Goal: Communication & Community: Ask a question

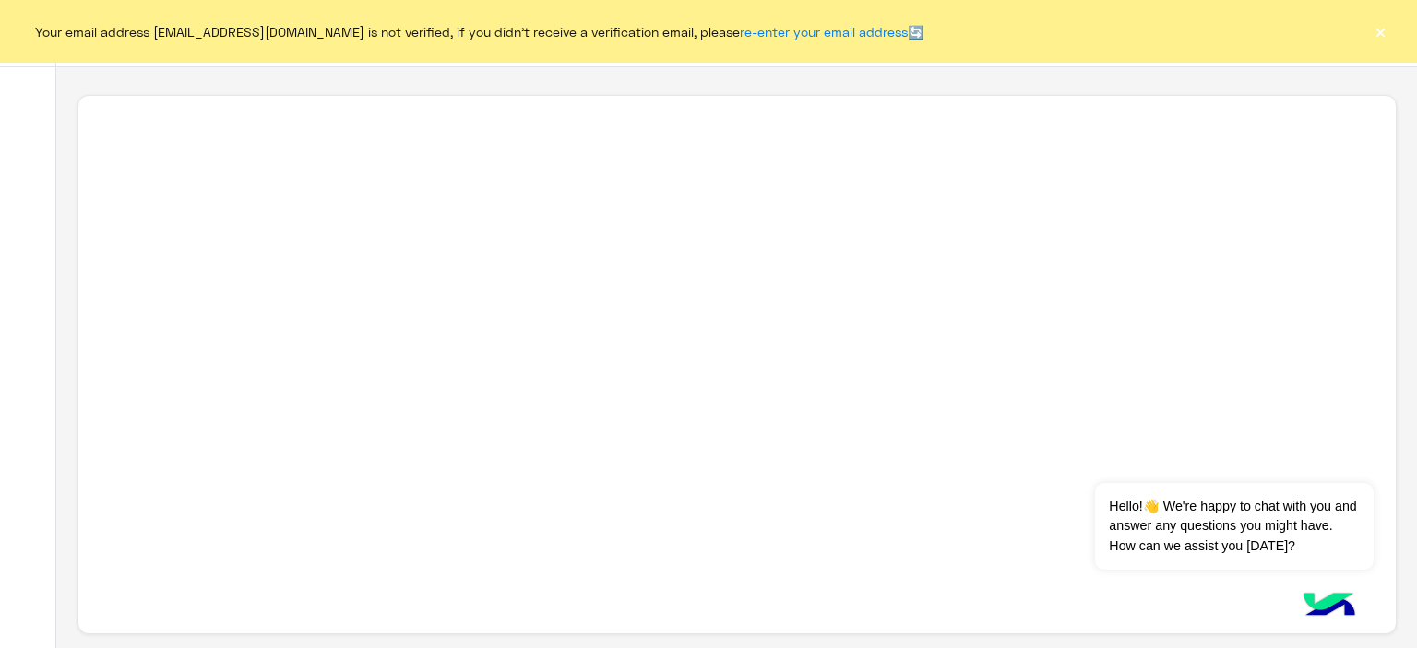
click at [1380, 32] on button "×" at bounding box center [1379, 31] width 18 height 18
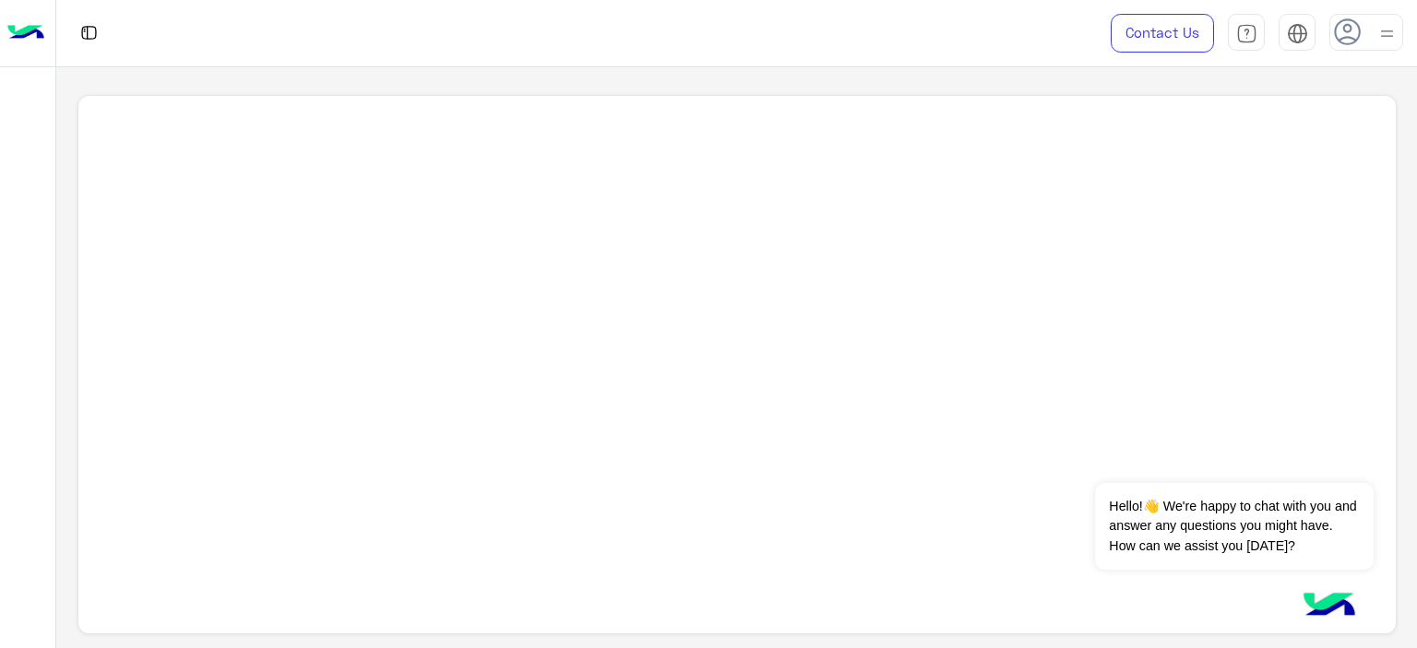
click at [230, 164] on div at bounding box center [736, 365] width 1319 height 540
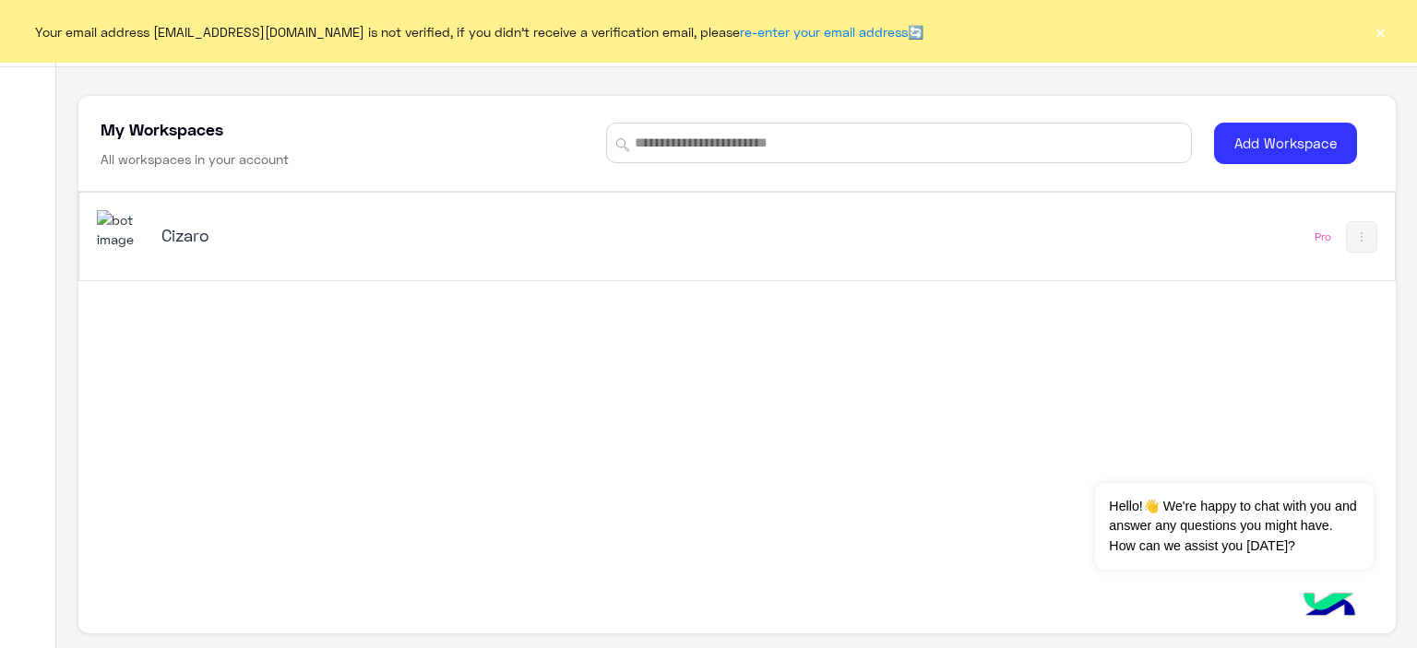
click at [238, 234] on h5 "Cizaro" at bounding box center [391, 235] width 461 height 22
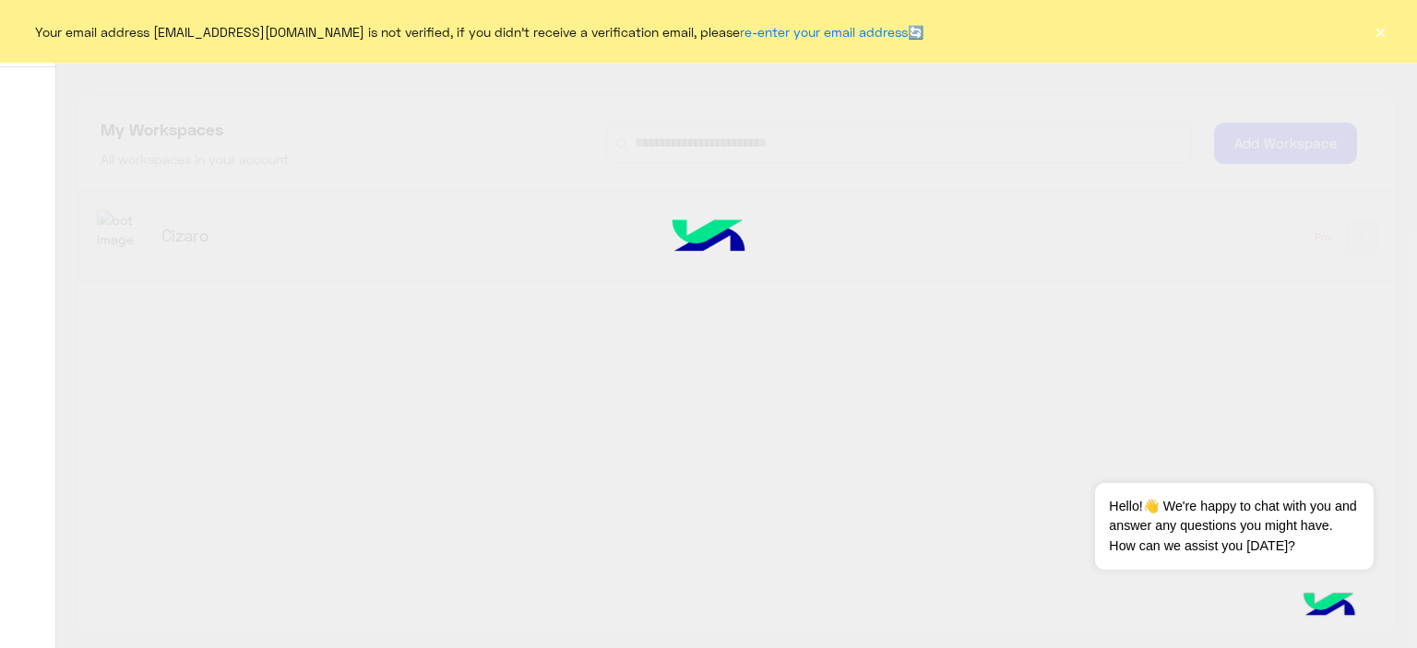
click at [1383, 36] on button "×" at bounding box center [1379, 31] width 18 height 18
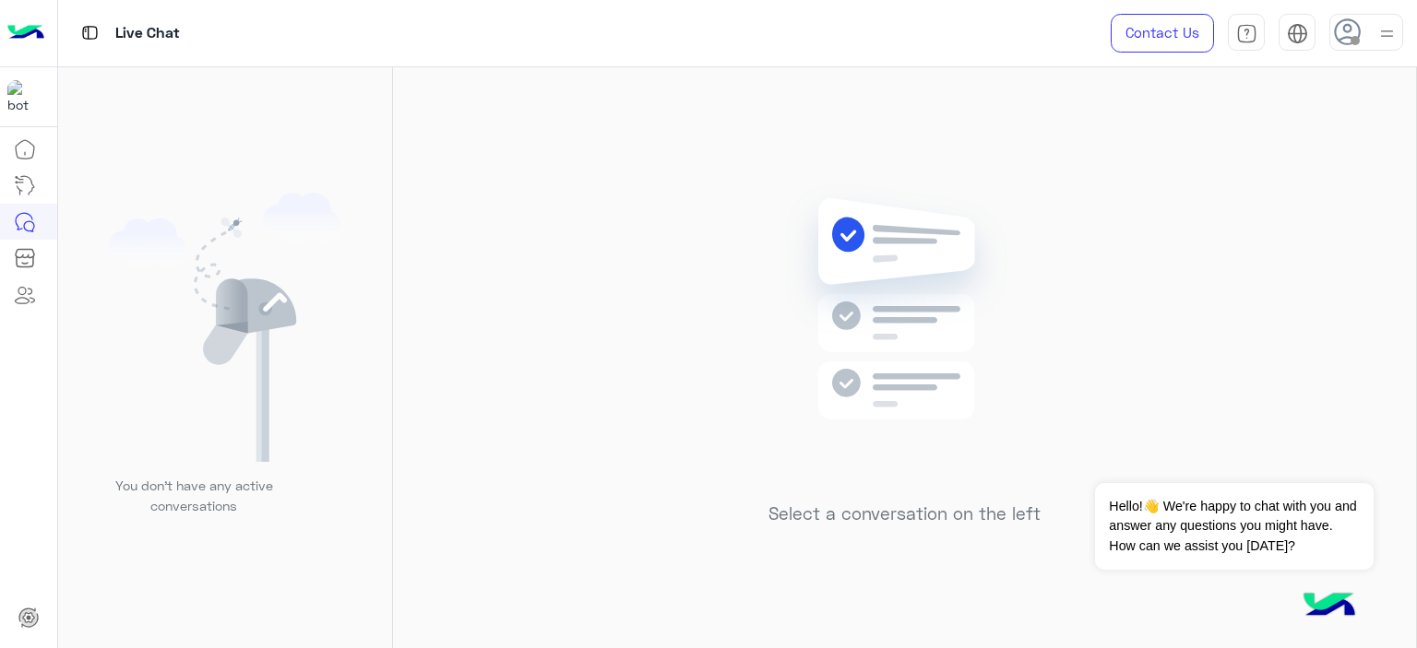
click at [1385, 35] on img at bounding box center [1386, 33] width 23 height 23
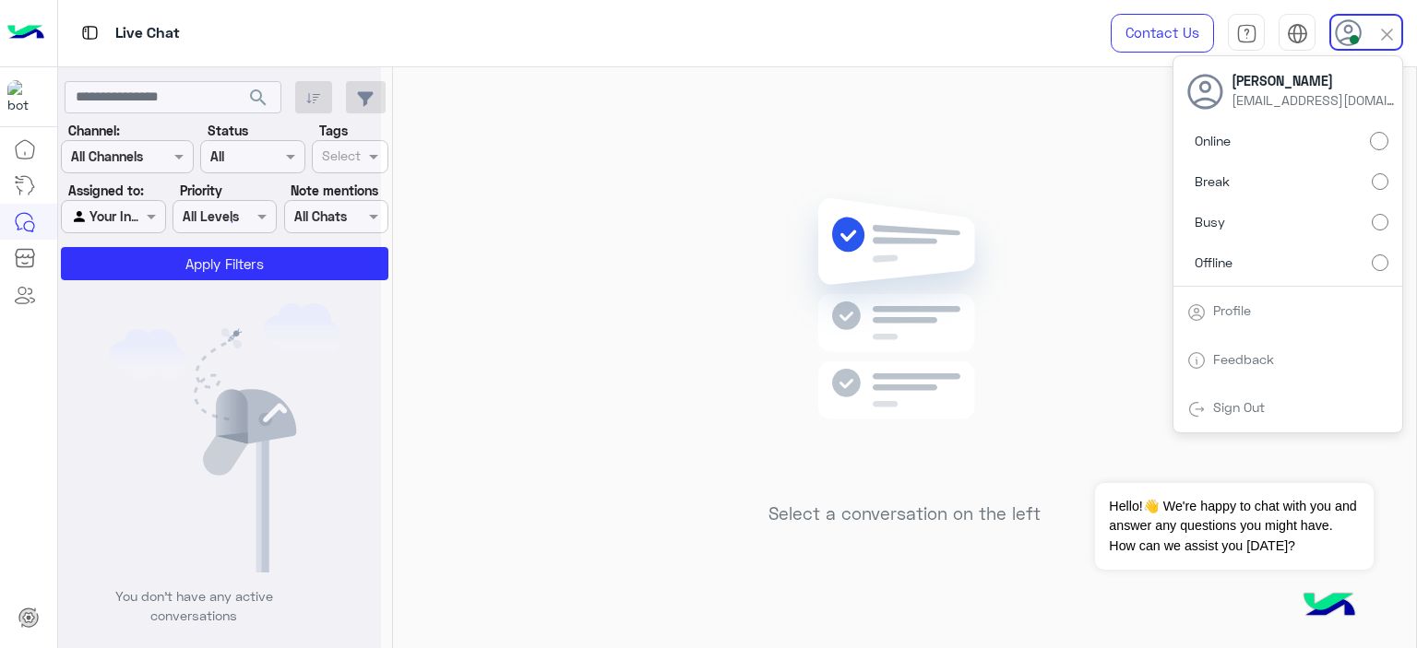
click at [1386, 33] on img at bounding box center [1386, 34] width 21 height 21
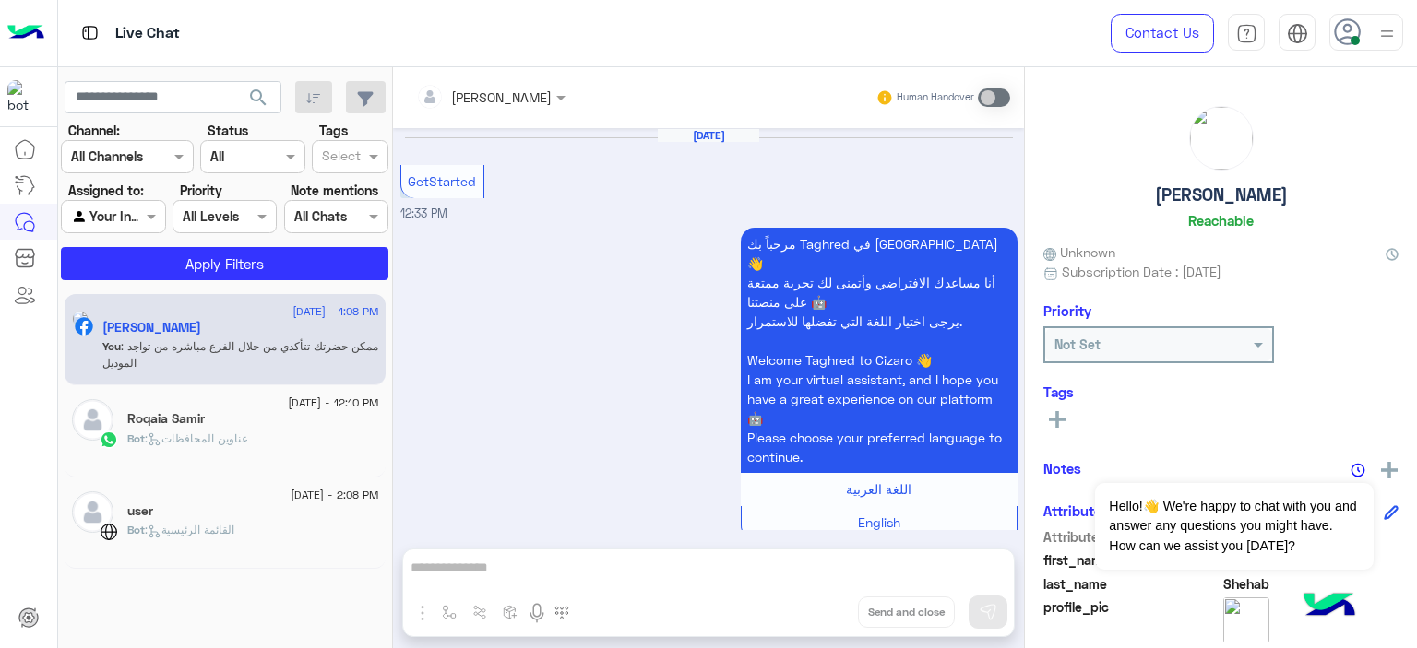
scroll to position [1948, 0]
